Goal: Task Accomplishment & Management: Manage account settings

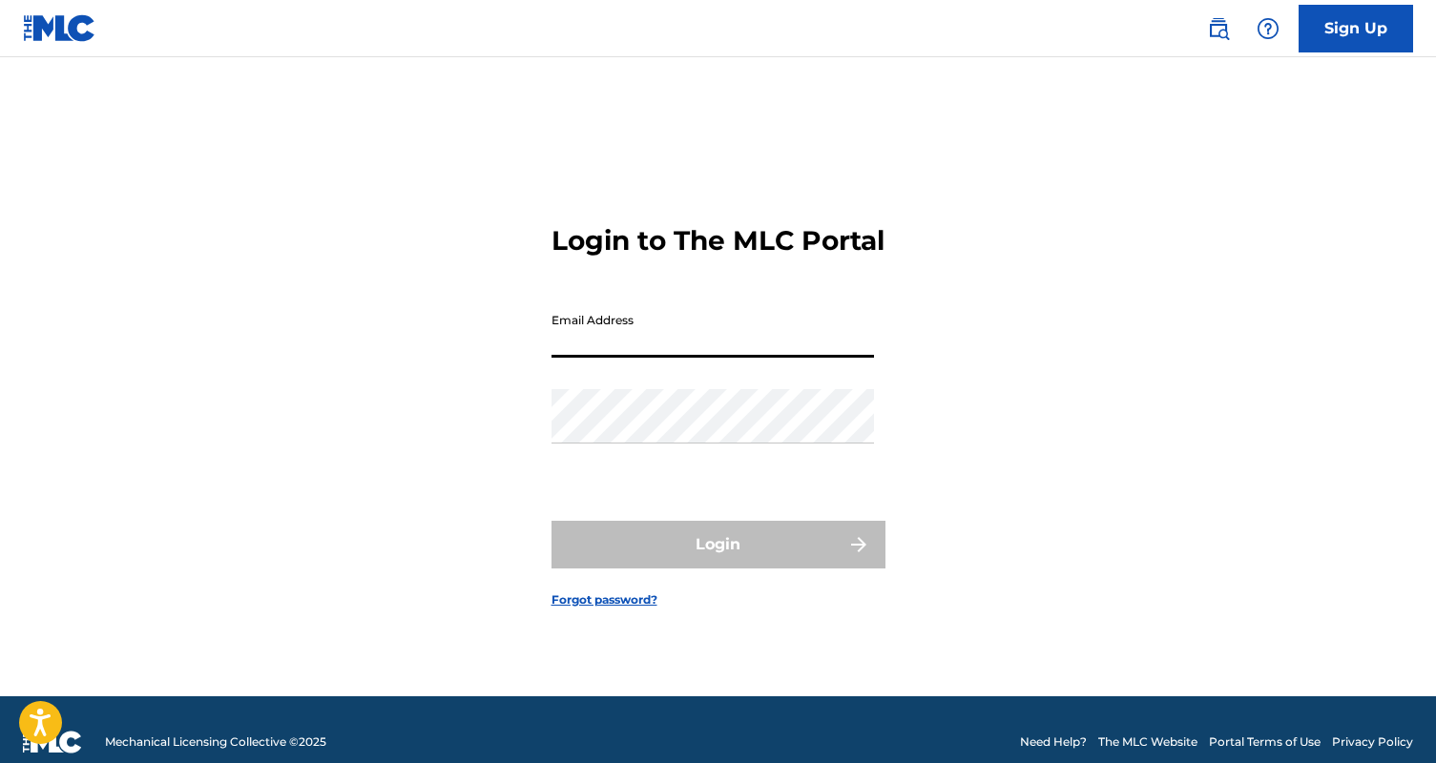
click at [695, 351] on input "Email Address" at bounding box center [712, 330] width 322 height 54
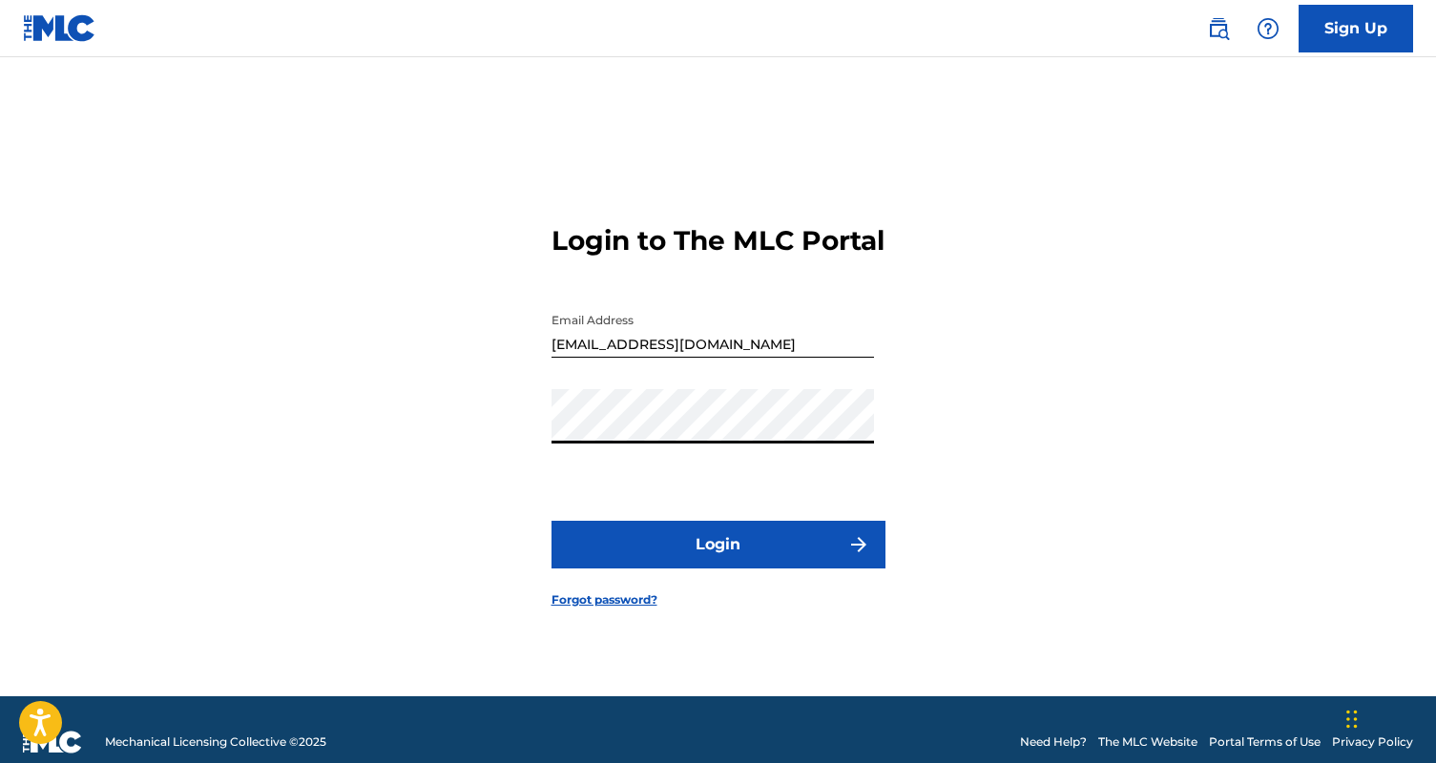
click at [551, 521] on button "Login" at bounding box center [718, 545] width 334 height 48
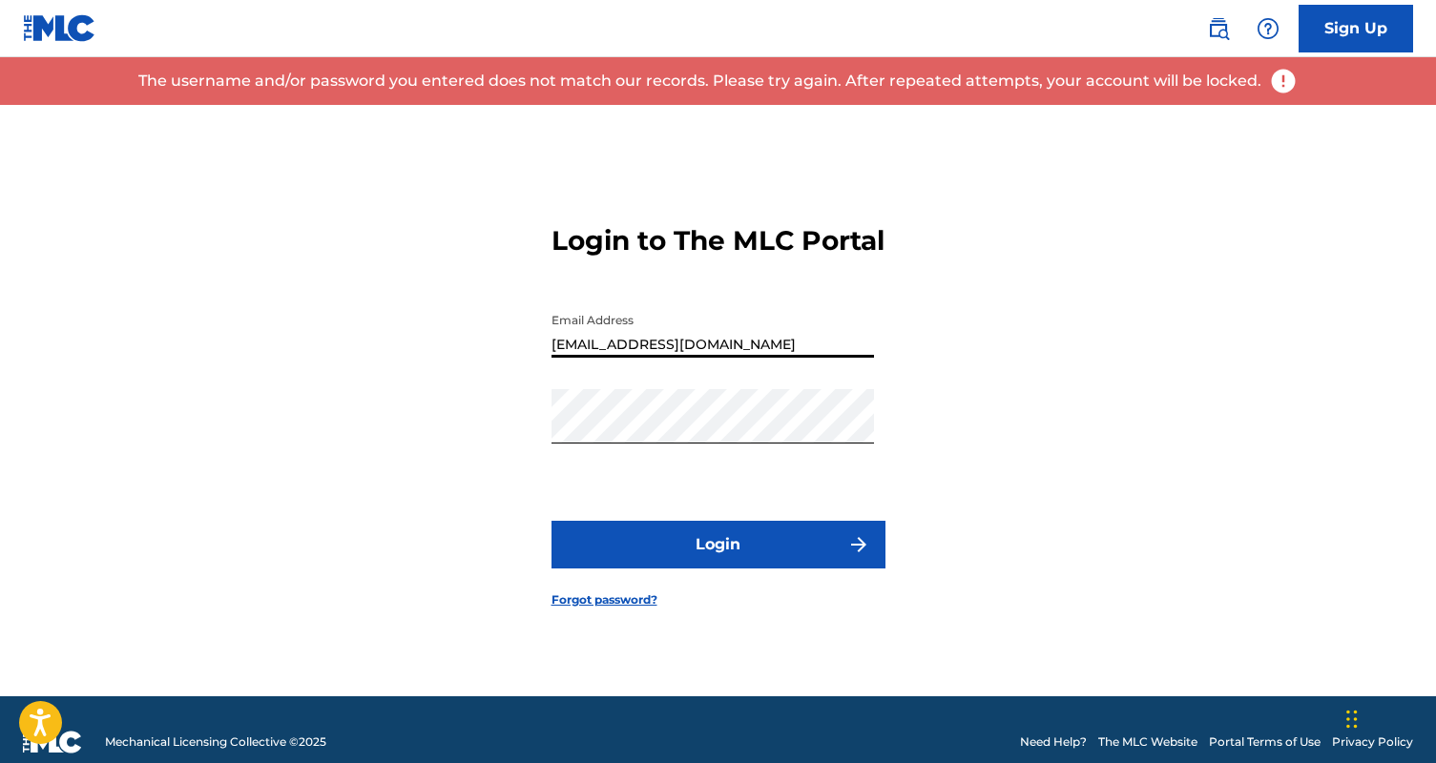
click at [686, 358] on input "[EMAIL_ADDRESS][DOMAIN_NAME]" at bounding box center [712, 330] width 322 height 54
type input "[EMAIL_ADDRESS][DOMAIN_NAME]"
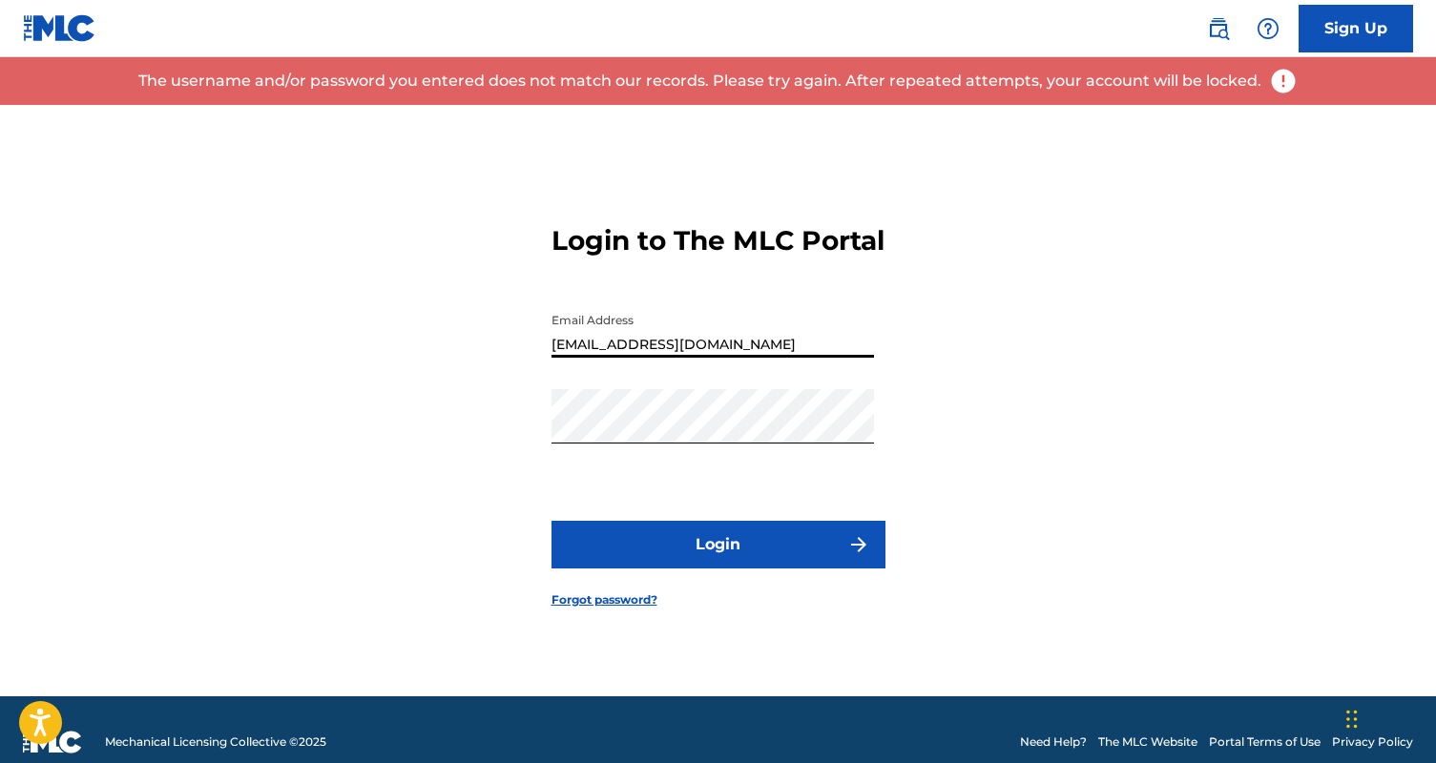
click at [693, 590] on form "Login to The MLC Portal Email Address [EMAIL_ADDRESS][DOMAIN_NAME] Password Log…" at bounding box center [718, 400] width 334 height 591
click at [703, 566] on button "Login" at bounding box center [718, 545] width 334 height 48
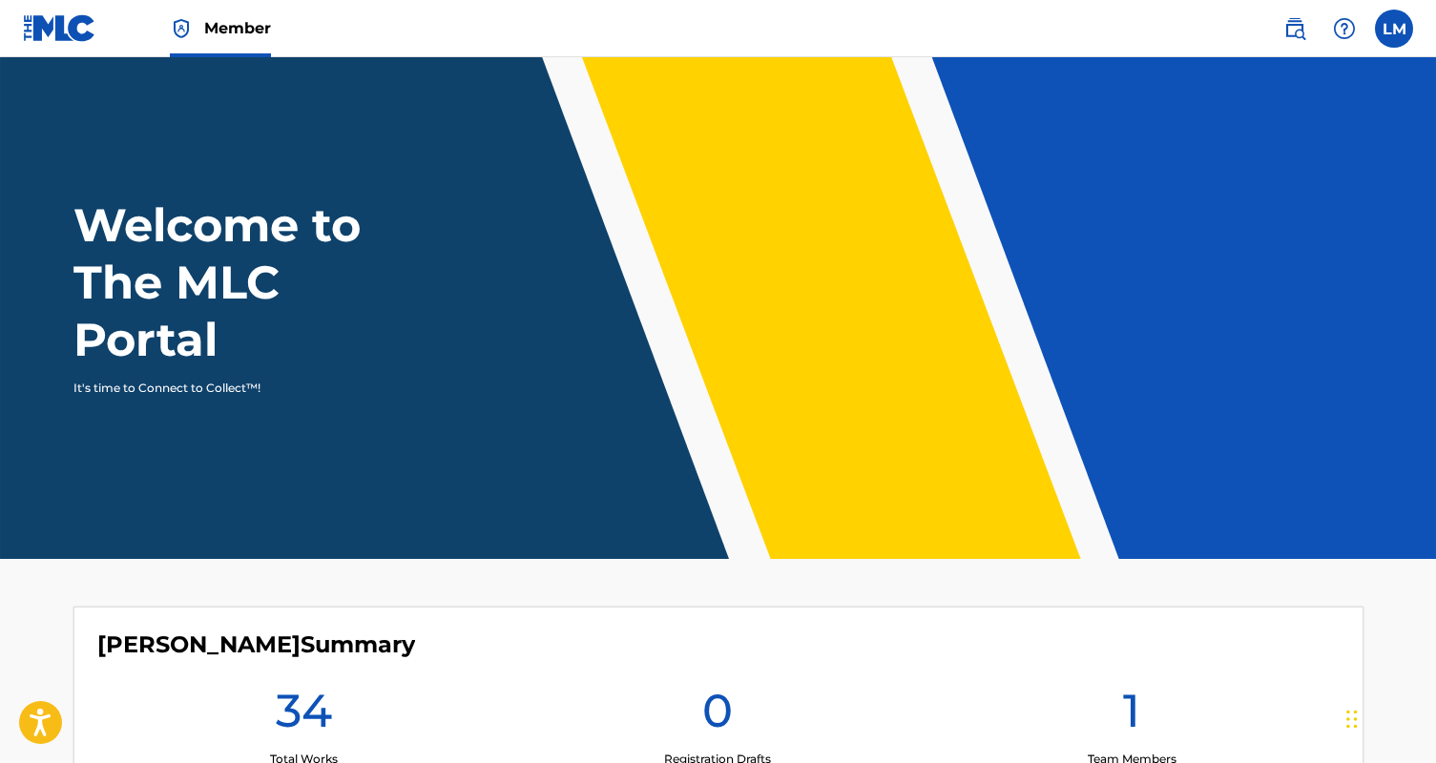
scroll to position [214, 0]
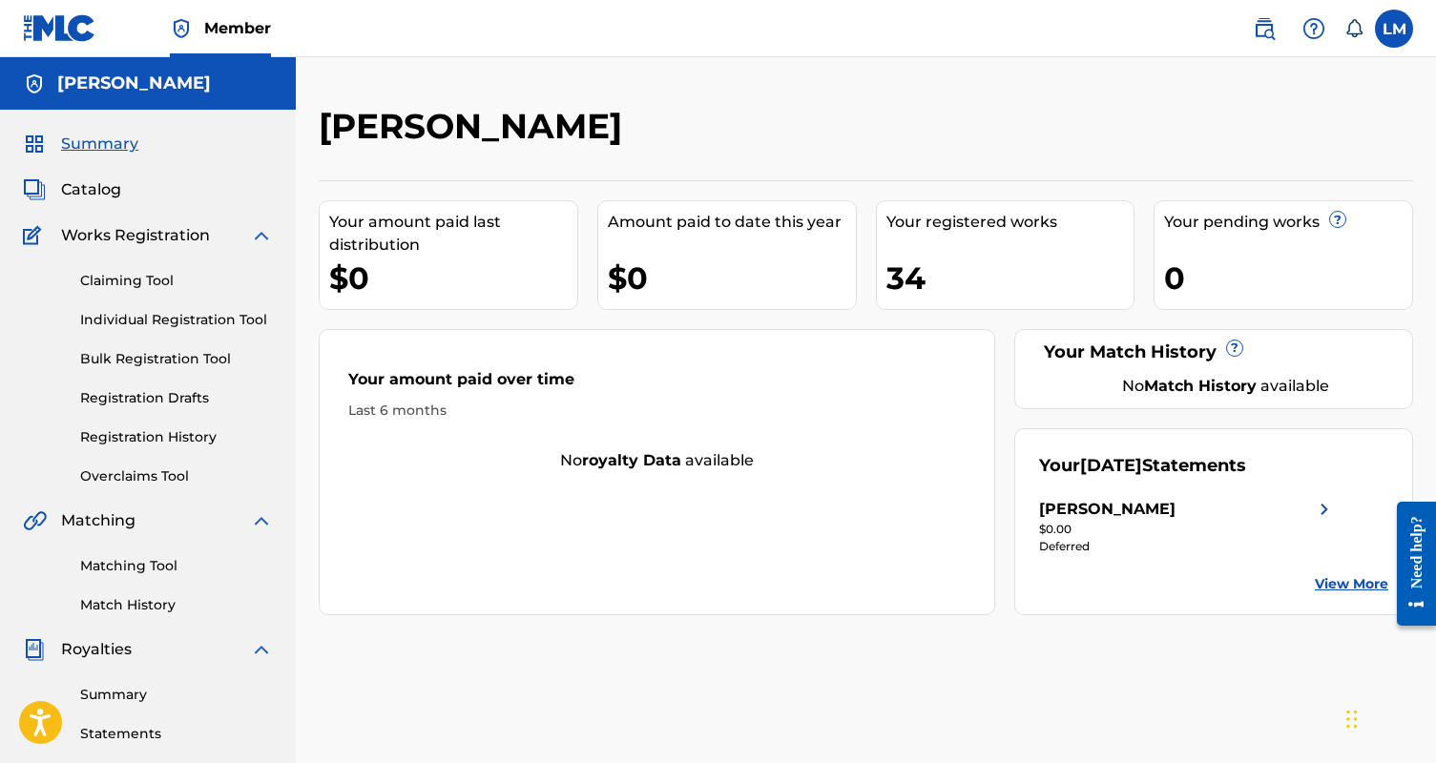
click at [129, 690] on link "Summary" at bounding box center [176, 695] width 193 height 20
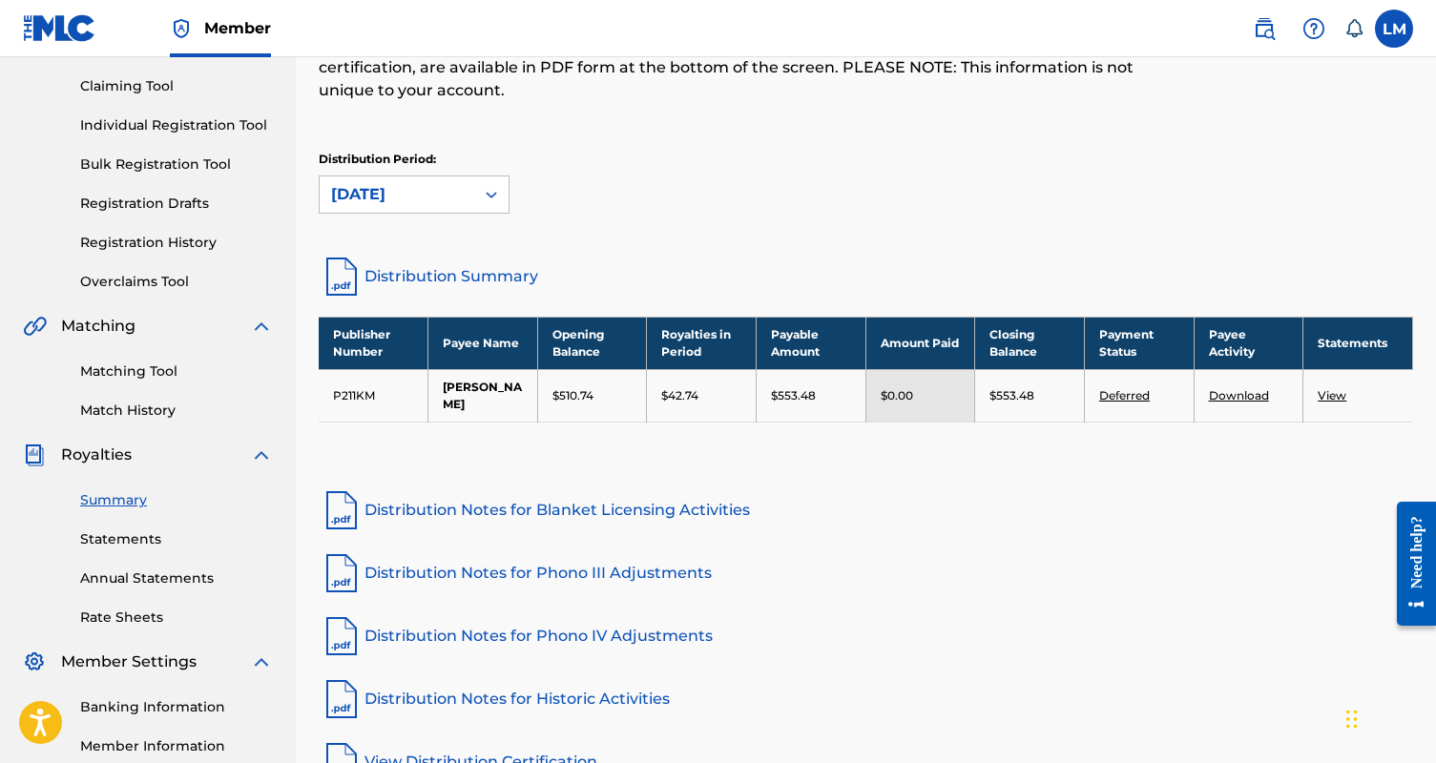
scroll to position [162, 0]
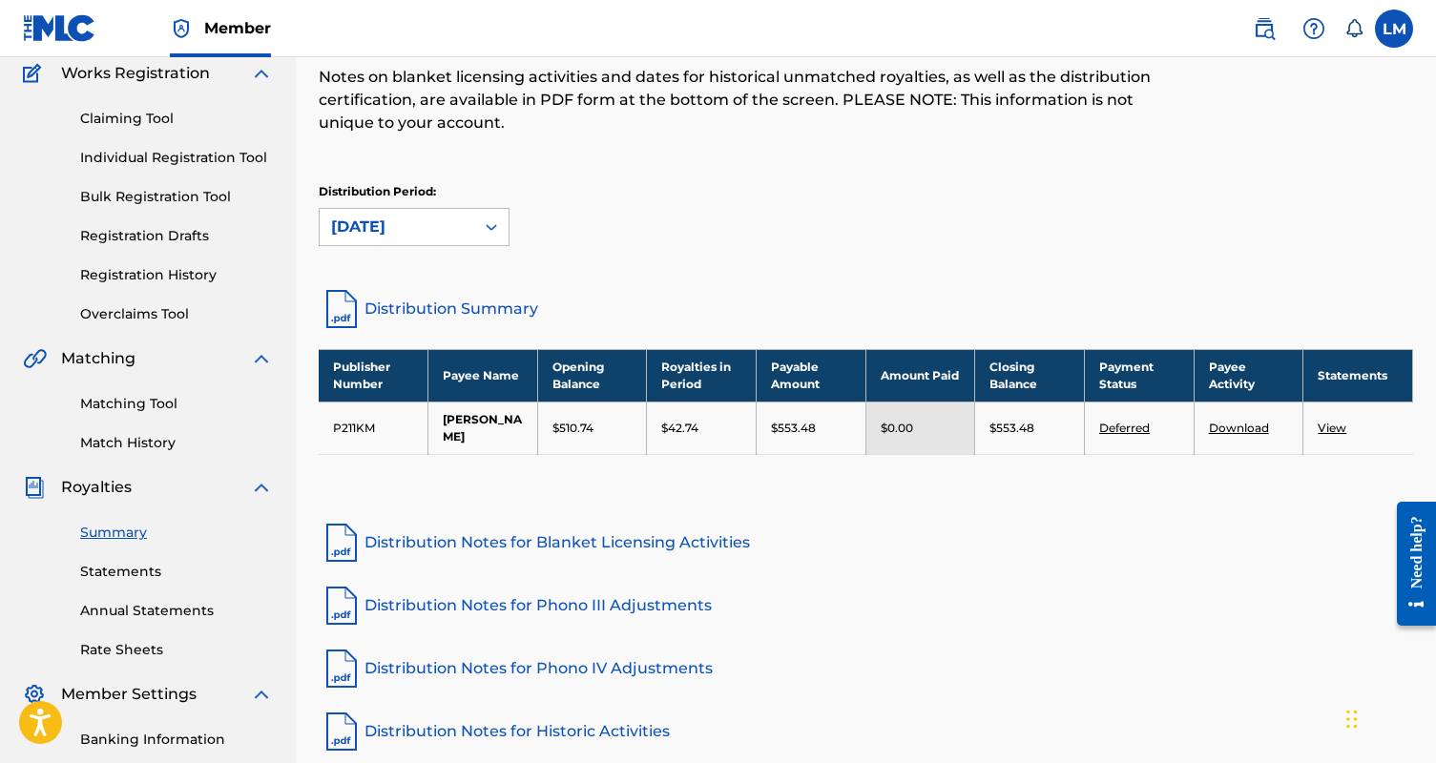
click at [156, 579] on link "Statements" at bounding box center [176, 572] width 193 height 20
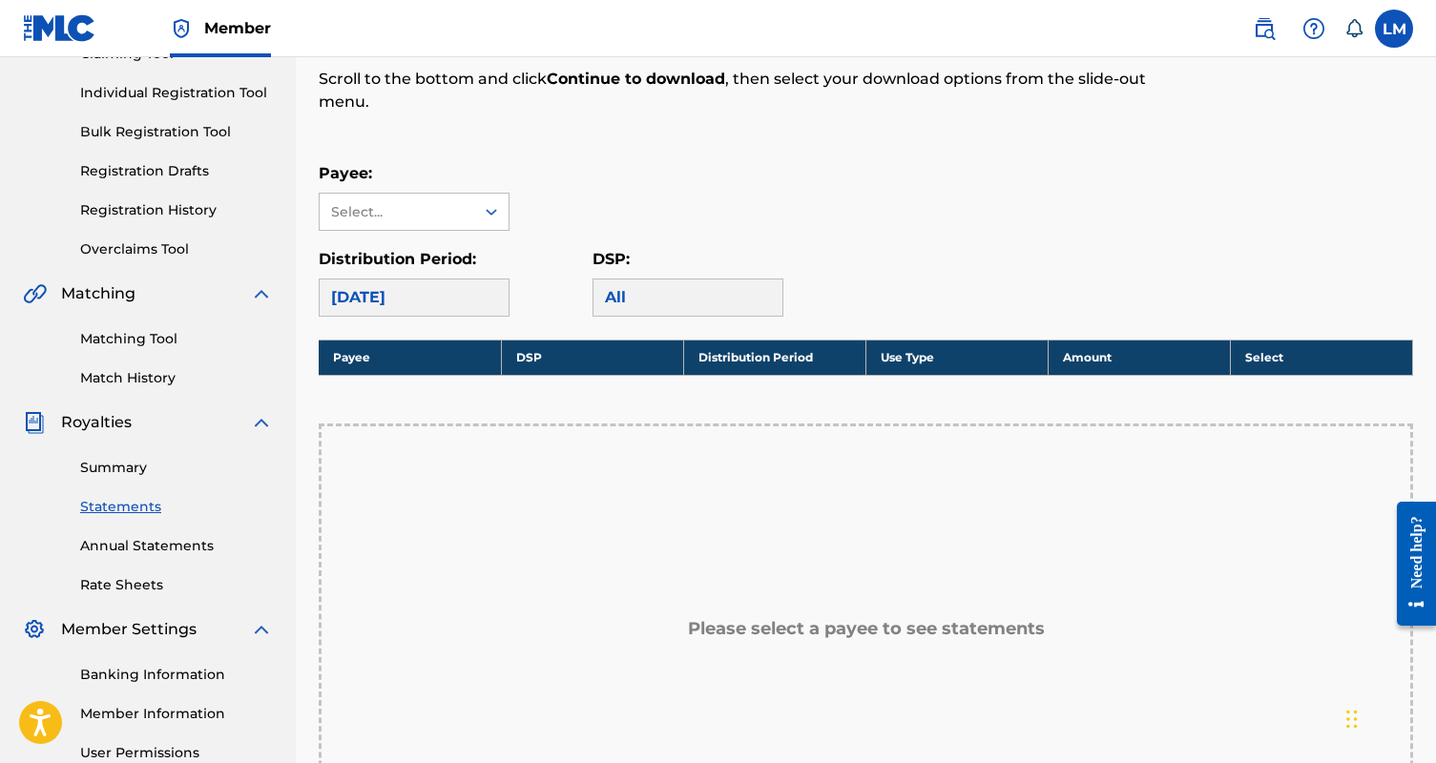
scroll to position [272, 0]
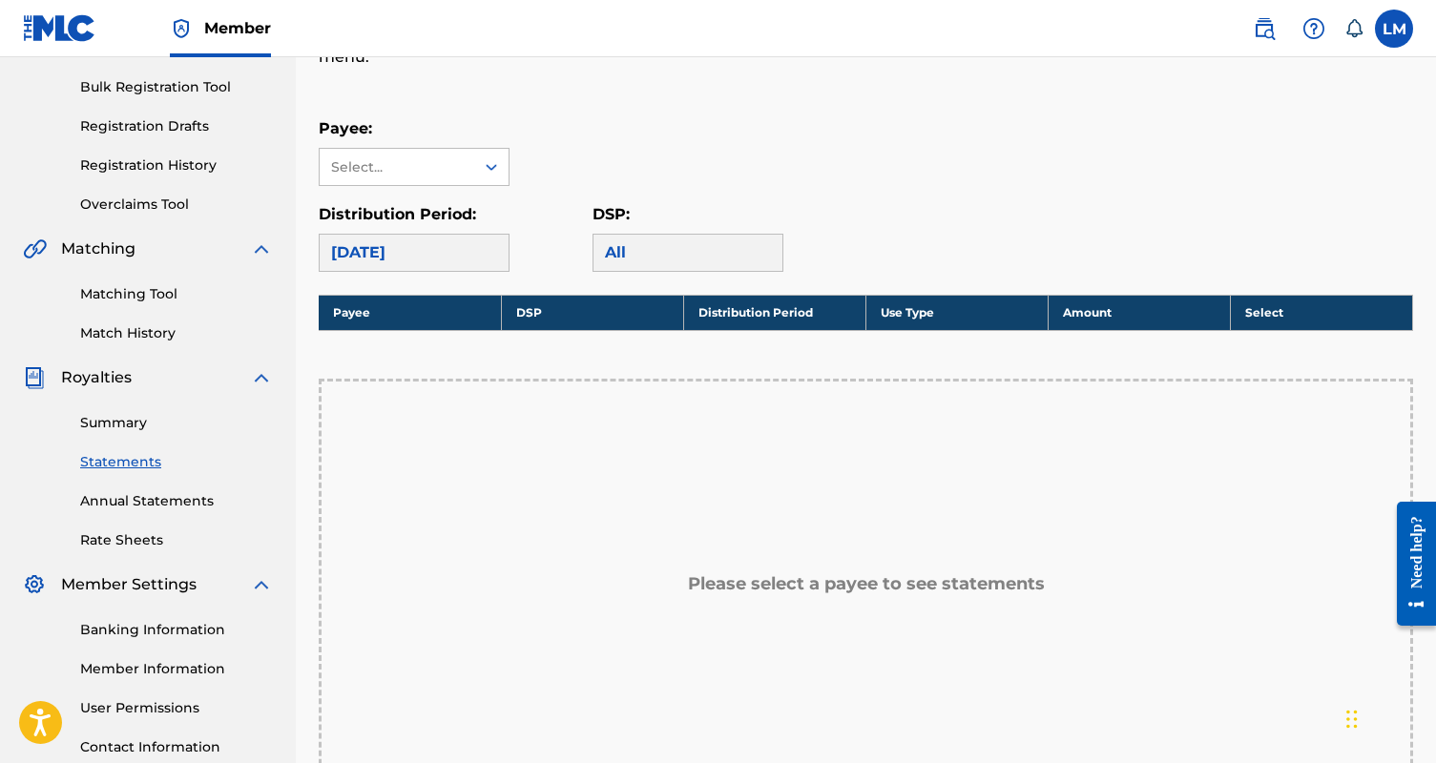
click at [113, 427] on link "Summary" at bounding box center [176, 423] width 193 height 20
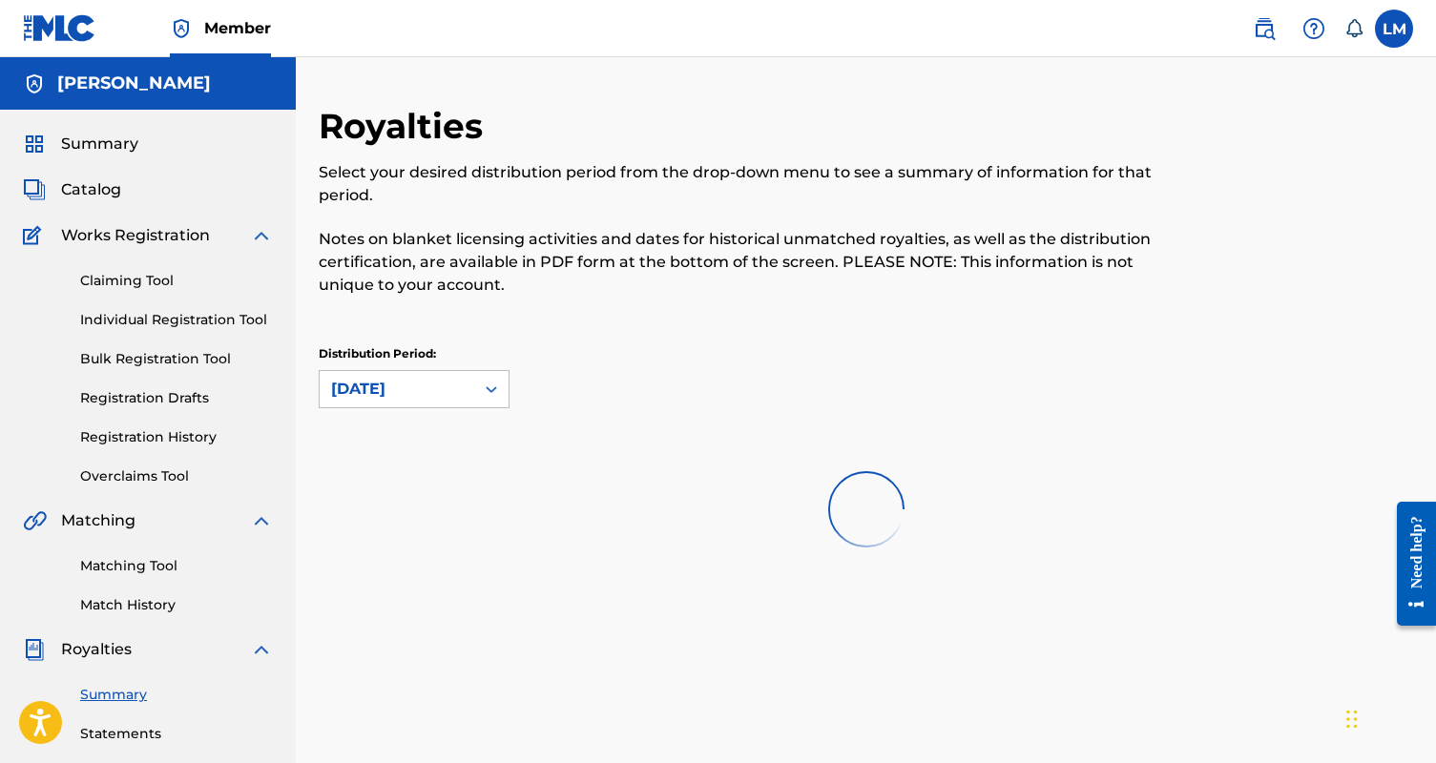
scroll to position [420, 0]
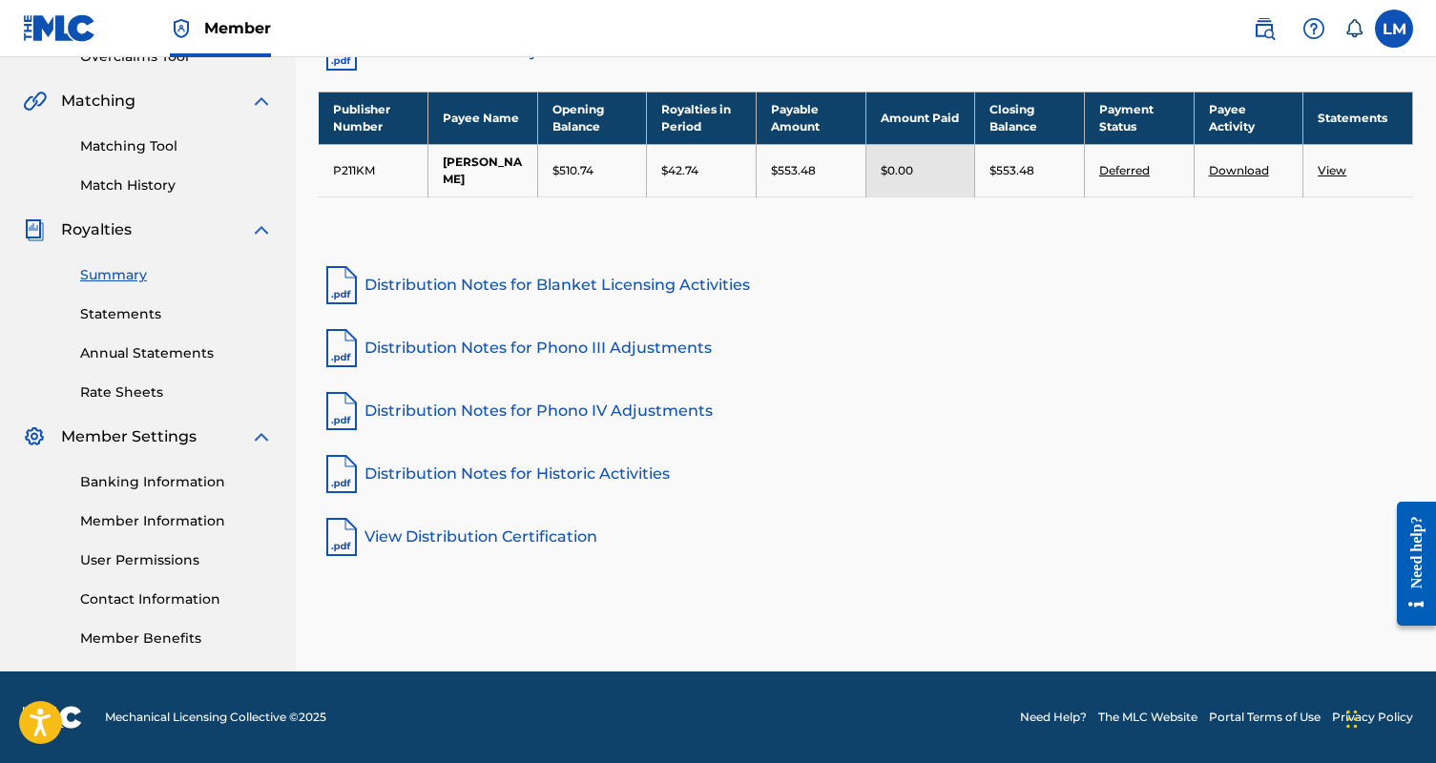
click at [174, 479] on link "Banking Information" at bounding box center [176, 482] width 193 height 20
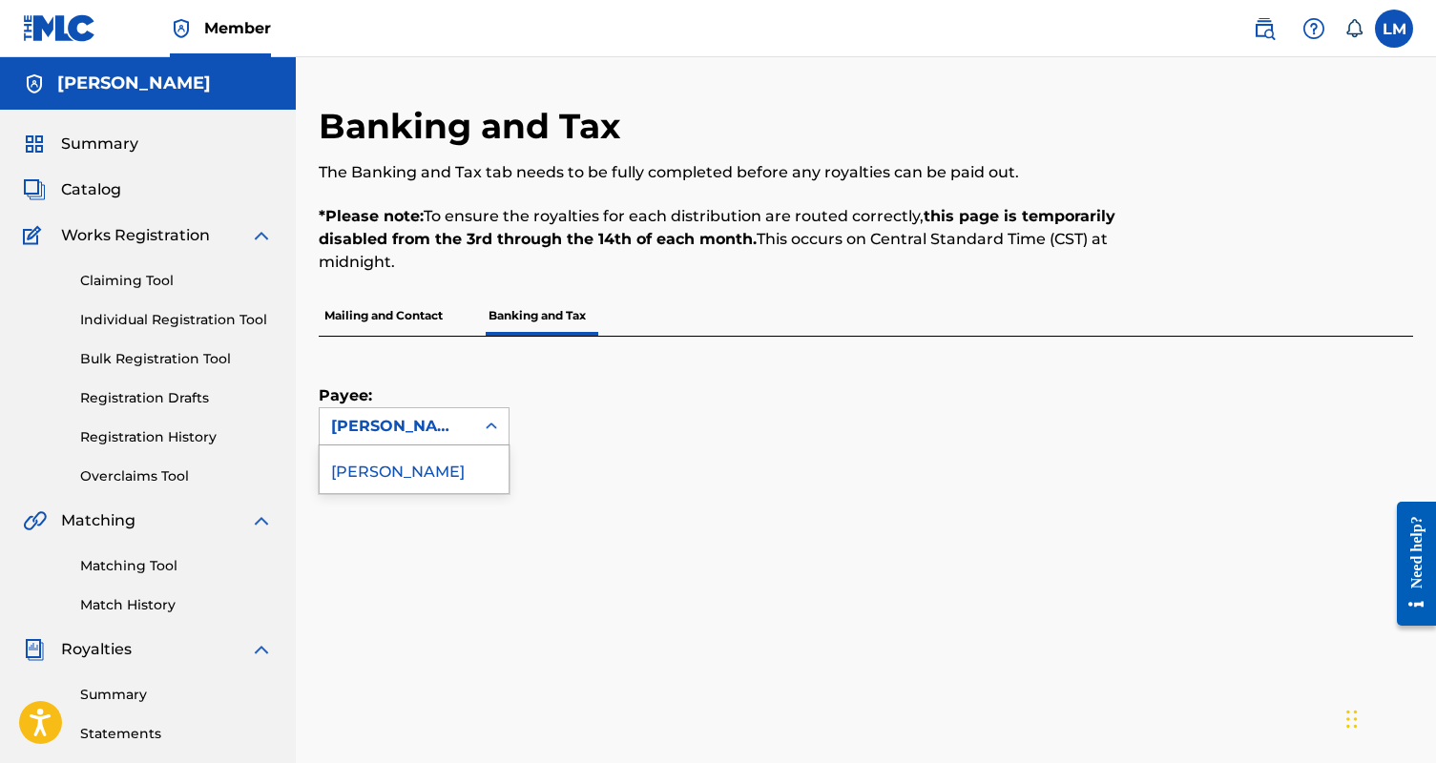
click at [462, 414] on div "[PERSON_NAME]" at bounding box center [397, 426] width 155 height 36
click at [462, 415] on div "[PERSON_NAME]" at bounding box center [397, 426] width 132 height 23
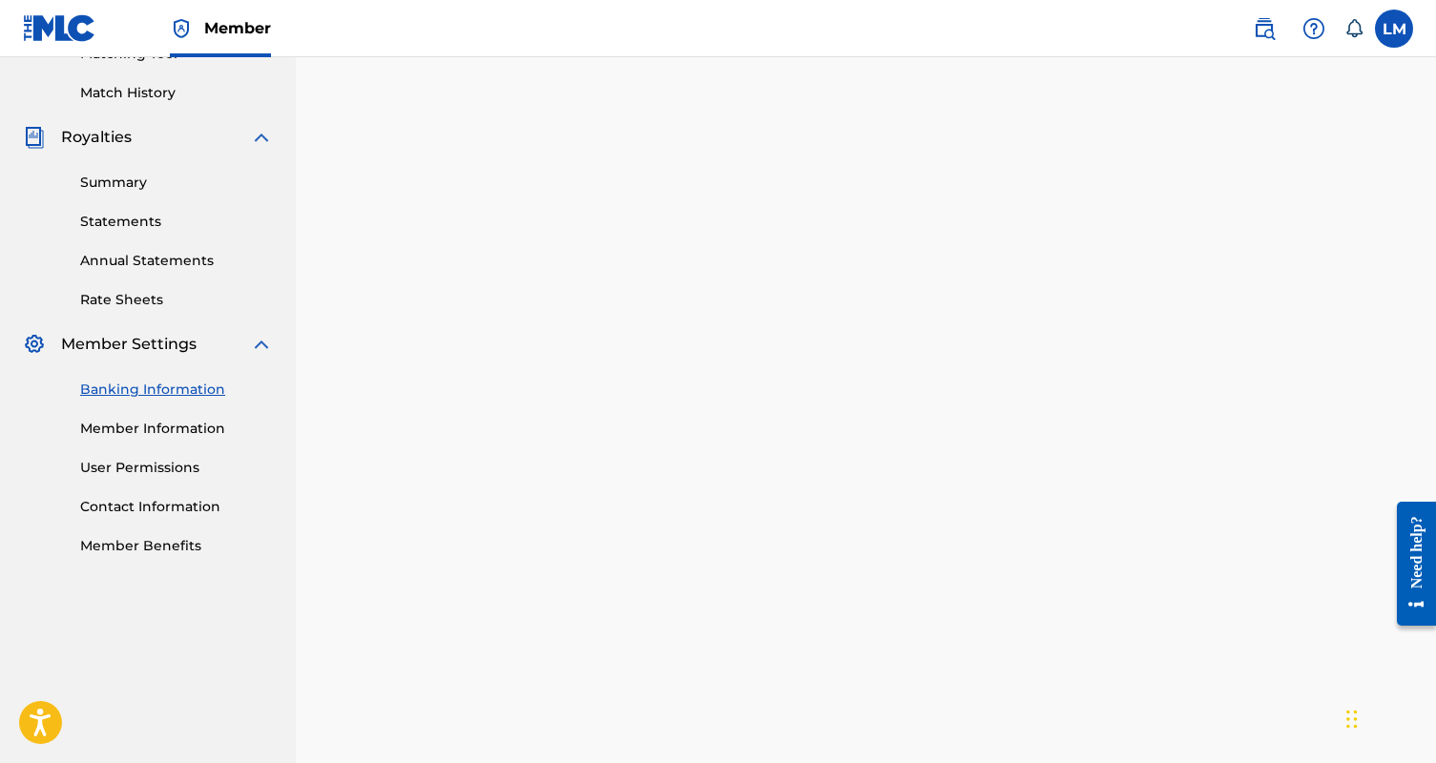
scroll to position [507, 0]
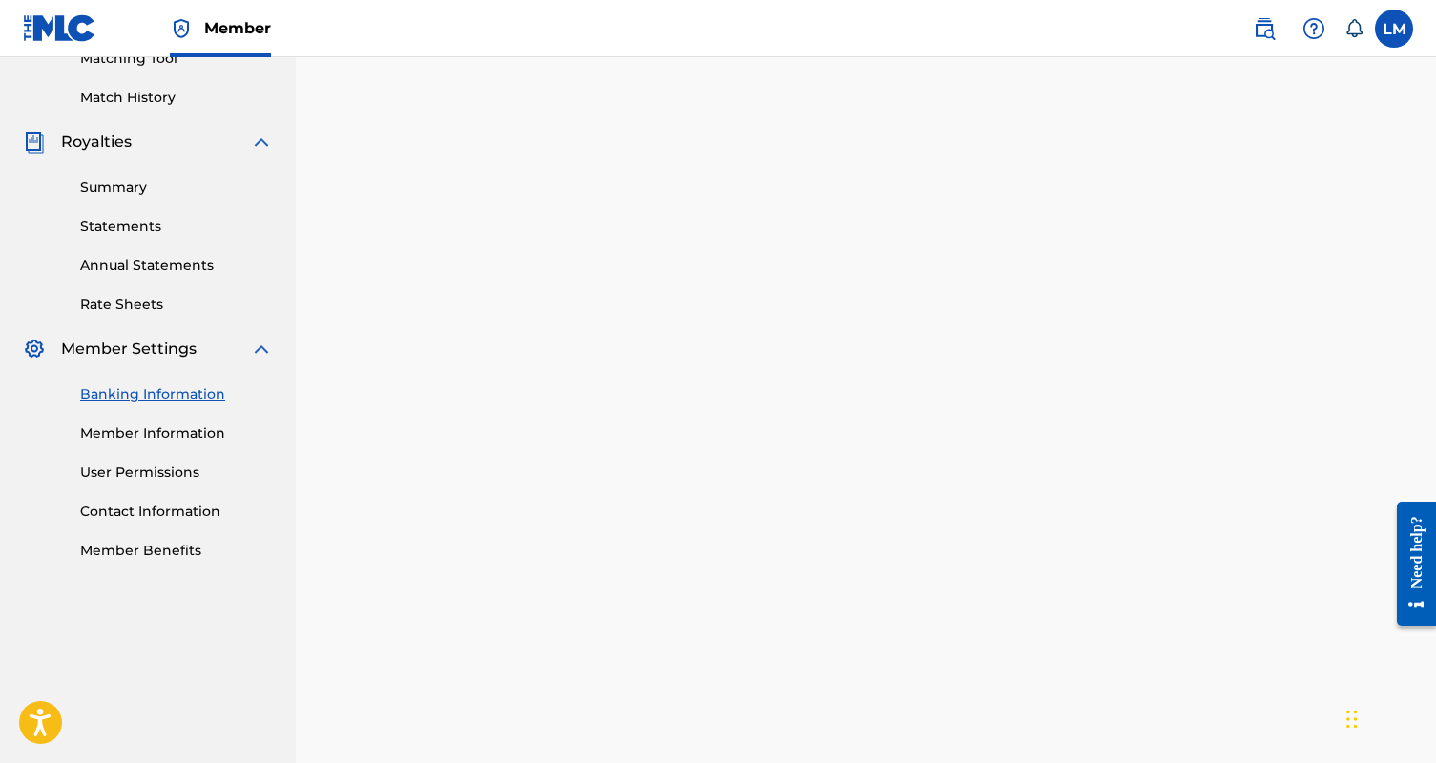
click at [177, 399] on link "Banking Information" at bounding box center [176, 394] width 193 height 20
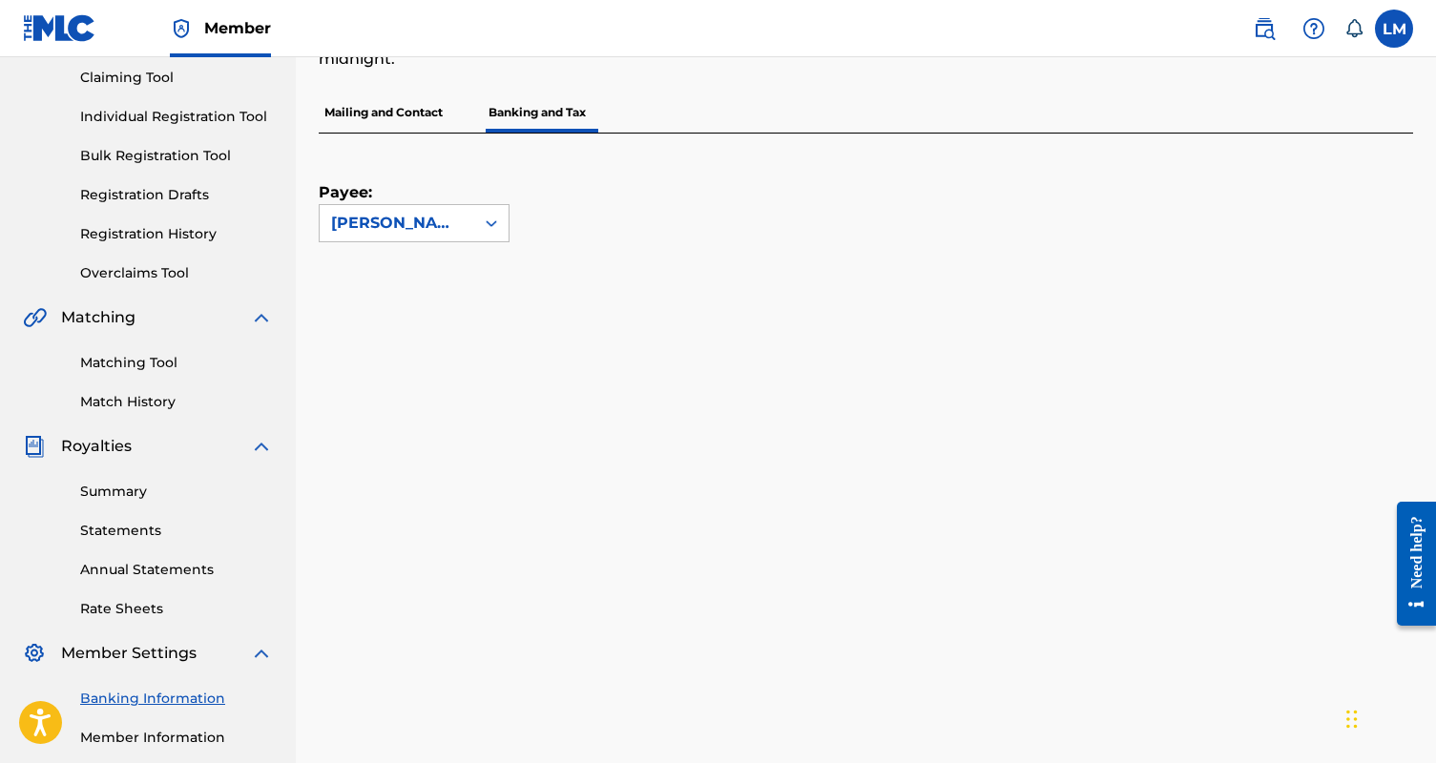
scroll to position [312, 0]
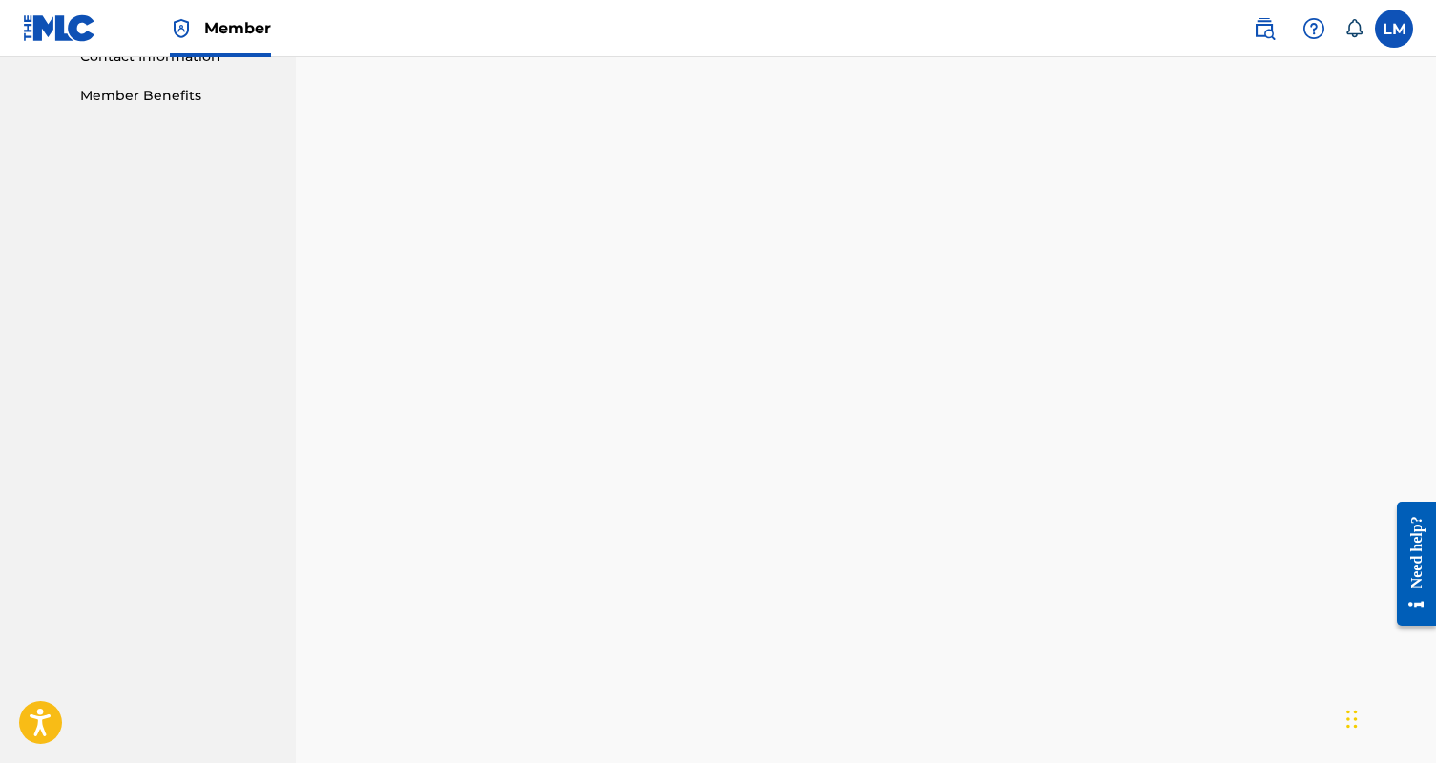
scroll to position [960, 0]
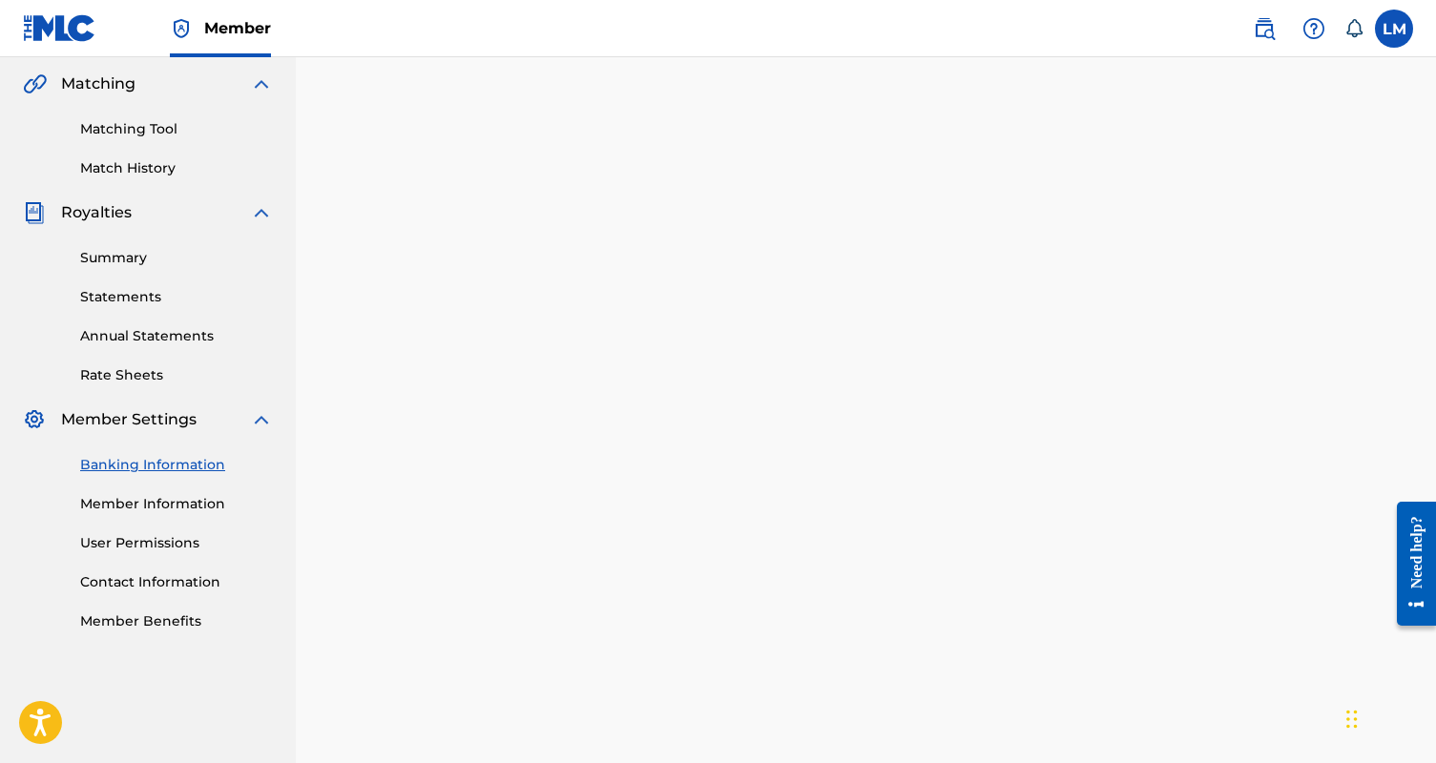
scroll to position [433, 0]
